Goal: Transaction & Acquisition: Purchase product/service

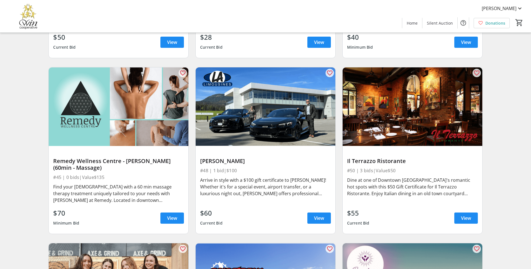
scroll to position [3276, 0]
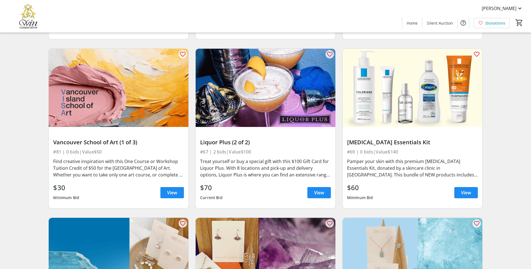
scroll to position [3976, 0]
click at [312, 186] on span at bounding box center [319, 192] width 24 height 13
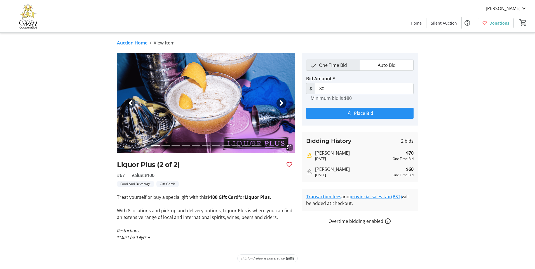
click at [353, 115] on span "submit" at bounding box center [360, 113] width 108 height 13
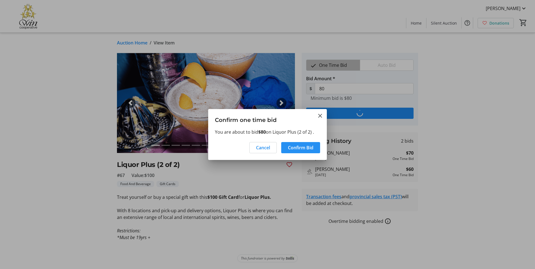
click at [306, 150] on span "Confirm Bid" at bounding box center [300, 147] width 25 height 7
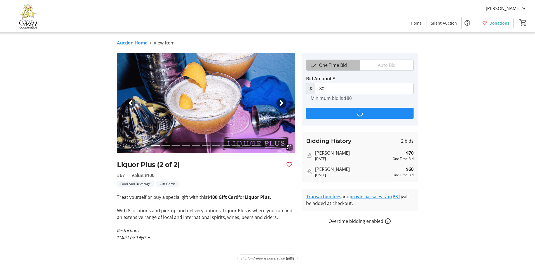
type input "90"
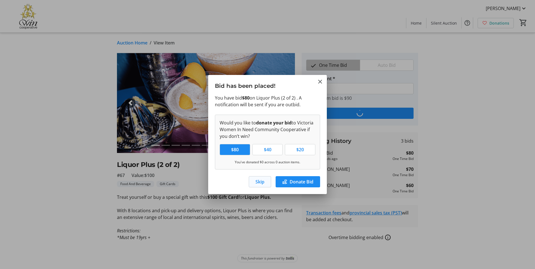
click at [256, 180] on span "Skip" at bounding box center [260, 182] width 9 height 7
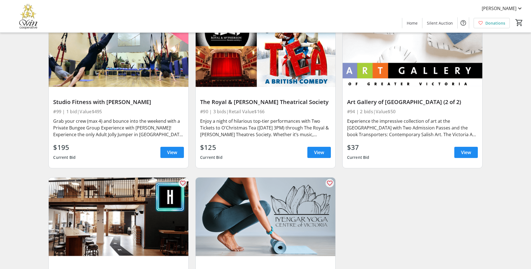
scroll to position [5331, 0]
